Goal: Transaction & Acquisition: Purchase product/service

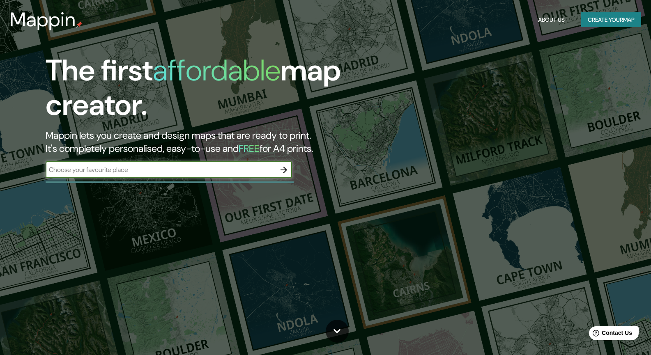
click at [606, 25] on button "Create your map" at bounding box center [611, 19] width 60 height 15
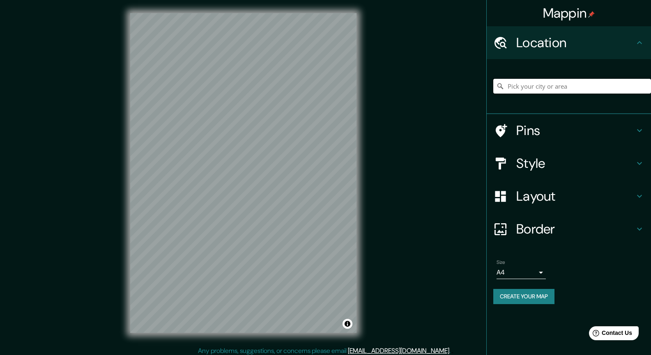
click at [537, 87] on input "Pick your city or area" at bounding box center [572, 86] width 158 height 15
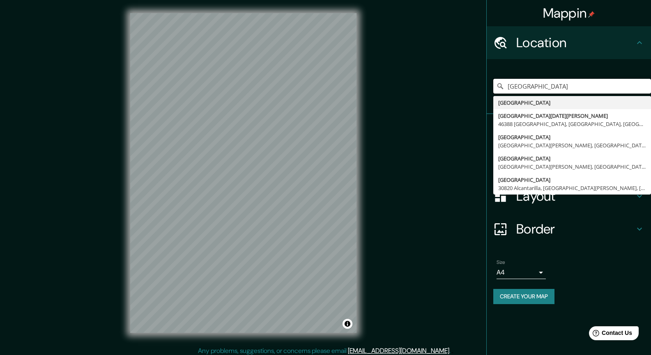
type input "[GEOGRAPHIC_DATA]"
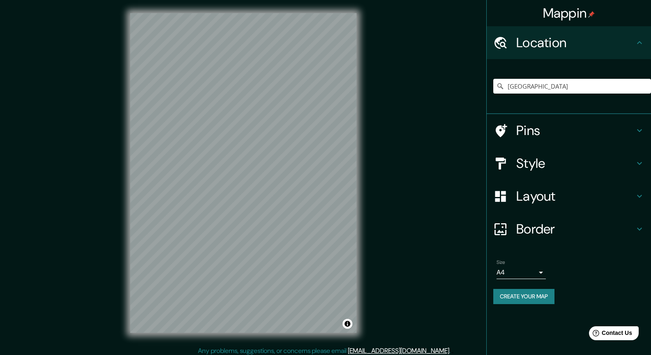
click at [640, 136] on div "Pins" at bounding box center [569, 130] width 164 height 33
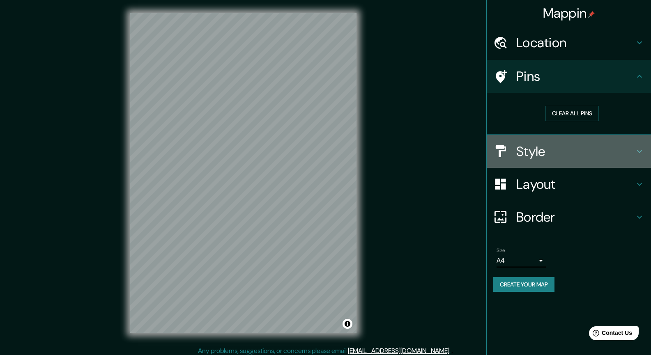
click at [625, 152] on h4 "Style" at bounding box center [575, 151] width 118 height 16
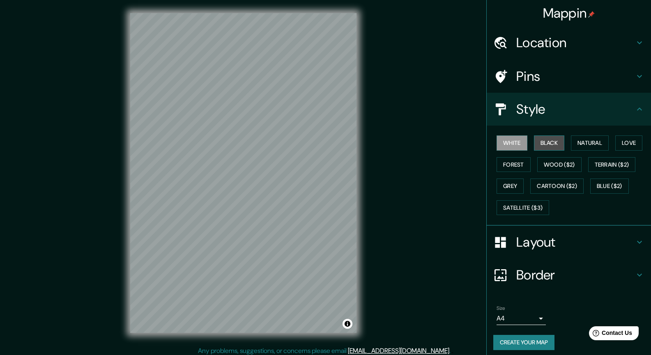
click at [544, 143] on button "Black" at bounding box center [549, 143] width 31 height 15
click at [566, 143] on div "White Black Natural Love Forest Wood ($2) Terrain ($2) Grey Cartoon ($2) Blue (…" at bounding box center [572, 175] width 158 height 86
click at [579, 143] on button "Natural" at bounding box center [590, 143] width 38 height 15
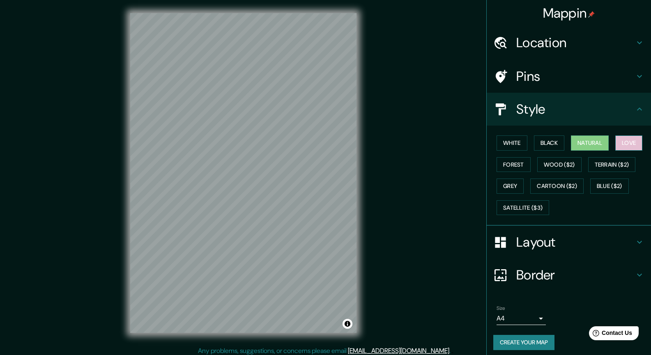
click at [621, 146] on button "Love" at bounding box center [628, 143] width 27 height 15
click at [510, 162] on button "Forest" at bounding box center [514, 164] width 34 height 15
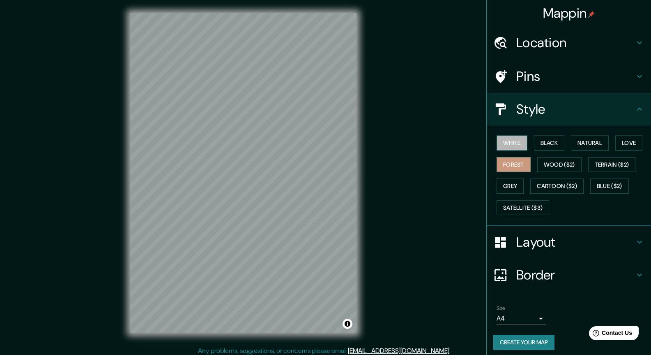
click at [509, 147] on button "White" at bounding box center [512, 143] width 31 height 15
click at [545, 141] on button "Black" at bounding box center [549, 143] width 31 height 15
click at [631, 144] on button "Love" at bounding box center [628, 143] width 27 height 15
click at [513, 166] on button "Forest" at bounding box center [514, 164] width 34 height 15
click at [510, 189] on button "Grey" at bounding box center [510, 186] width 27 height 15
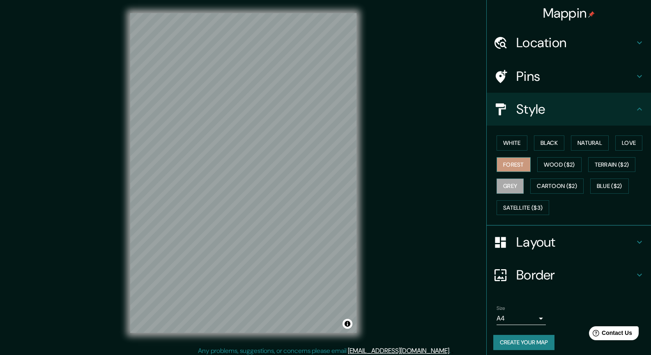
click at [507, 159] on button "Forest" at bounding box center [514, 164] width 34 height 15
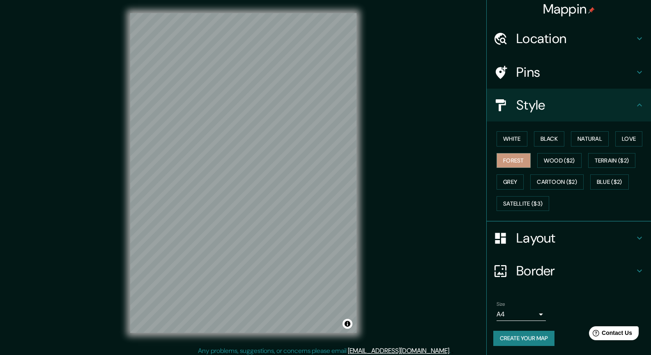
scroll to position [5, 0]
click at [584, 251] on div "Layout" at bounding box center [569, 237] width 164 height 33
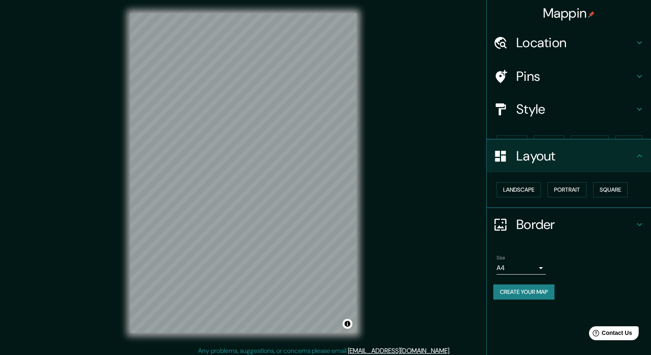
scroll to position [0, 0]
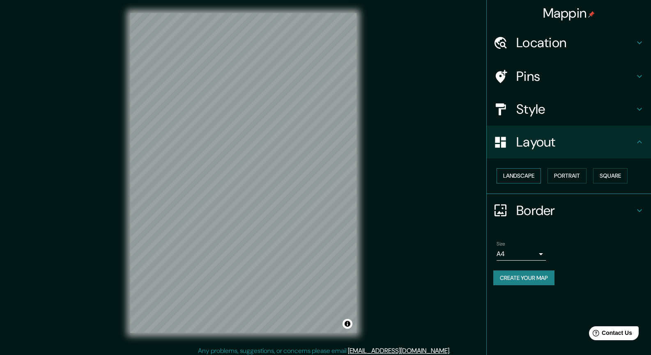
click at [532, 174] on button "Landscape" at bounding box center [519, 175] width 44 height 15
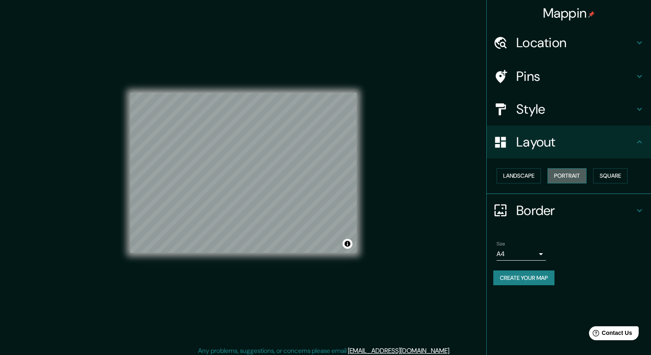
click at [558, 177] on button "Portrait" at bounding box center [567, 175] width 39 height 15
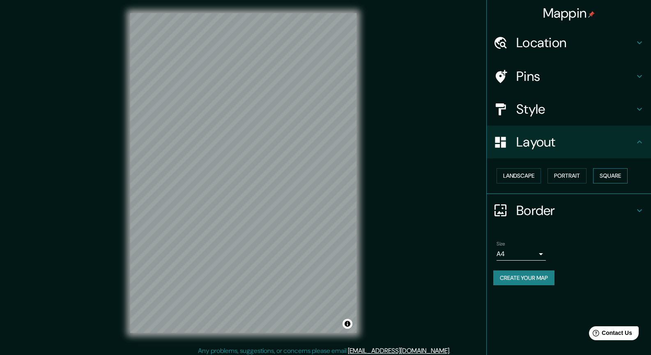
click at [605, 177] on button "Square" at bounding box center [610, 175] width 35 height 15
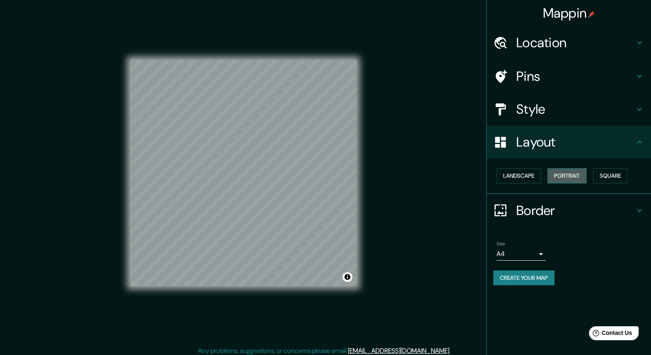
click at [565, 175] on button "Portrait" at bounding box center [567, 175] width 39 height 15
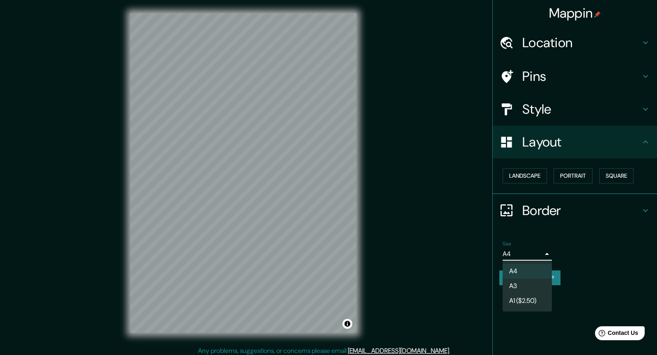
click at [544, 251] on body "Mappin Location [GEOGRAPHIC_DATA] [GEOGRAPHIC_DATA] [GEOGRAPHIC_DATA][DATE][PER…" at bounding box center [328, 177] width 657 height 355
click at [543, 284] on li "A3" at bounding box center [527, 286] width 49 height 15
type input "a4"
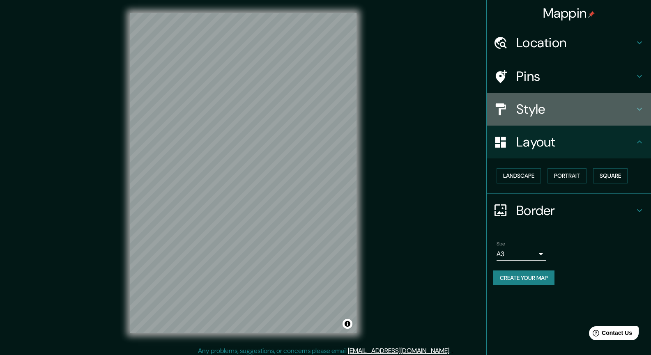
click at [560, 111] on h4 "Style" at bounding box center [575, 109] width 118 height 16
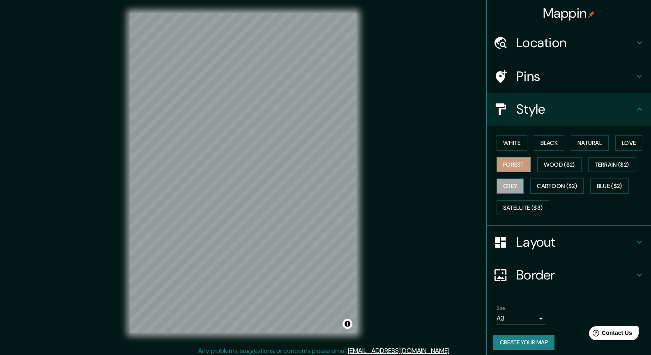
click at [500, 189] on button "Grey" at bounding box center [510, 186] width 27 height 15
click at [507, 167] on button "Forest" at bounding box center [514, 164] width 34 height 15
click at [508, 185] on button "Grey" at bounding box center [510, 186] width 27 height 15
click at [511, 142] on button "White" at bounding box center [512, 143] width 31 height 15
click at [497, 180] on button "Grey" at bounding box center [510, 186] width 27 height 15
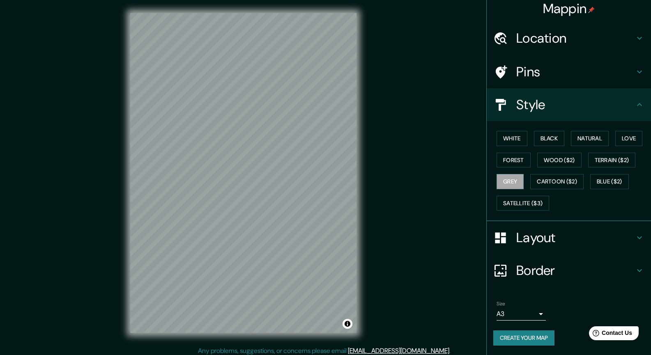
scroll to position [5, 0]
click at [512, 334] on button "Create your map" at bounding box center [523, 338] width 61 height 15
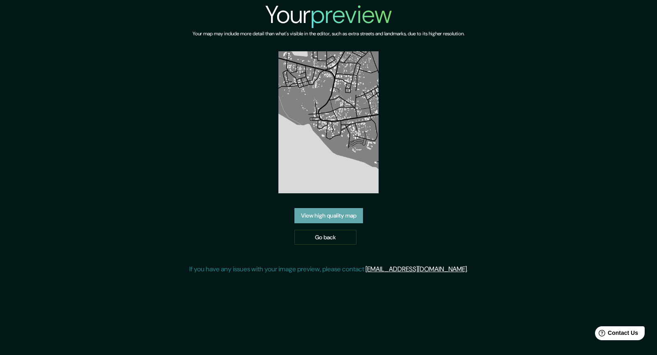
click at [344, 217] on link "View high quality map" at bounding box center [329, 215] width 69 height 15
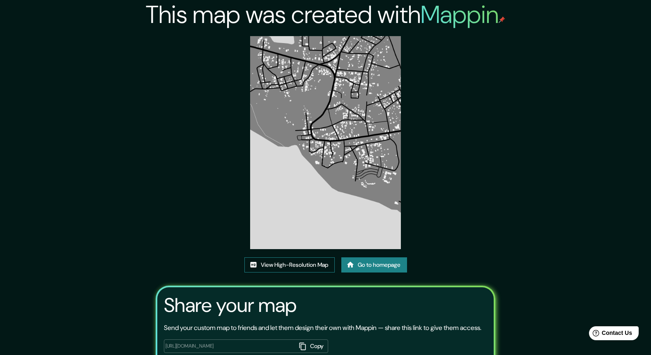
click at [295, 266] on link "View High-Resolution Map" at bounding box center [289, 265] width 90 height 15
